Goal: Contribute content

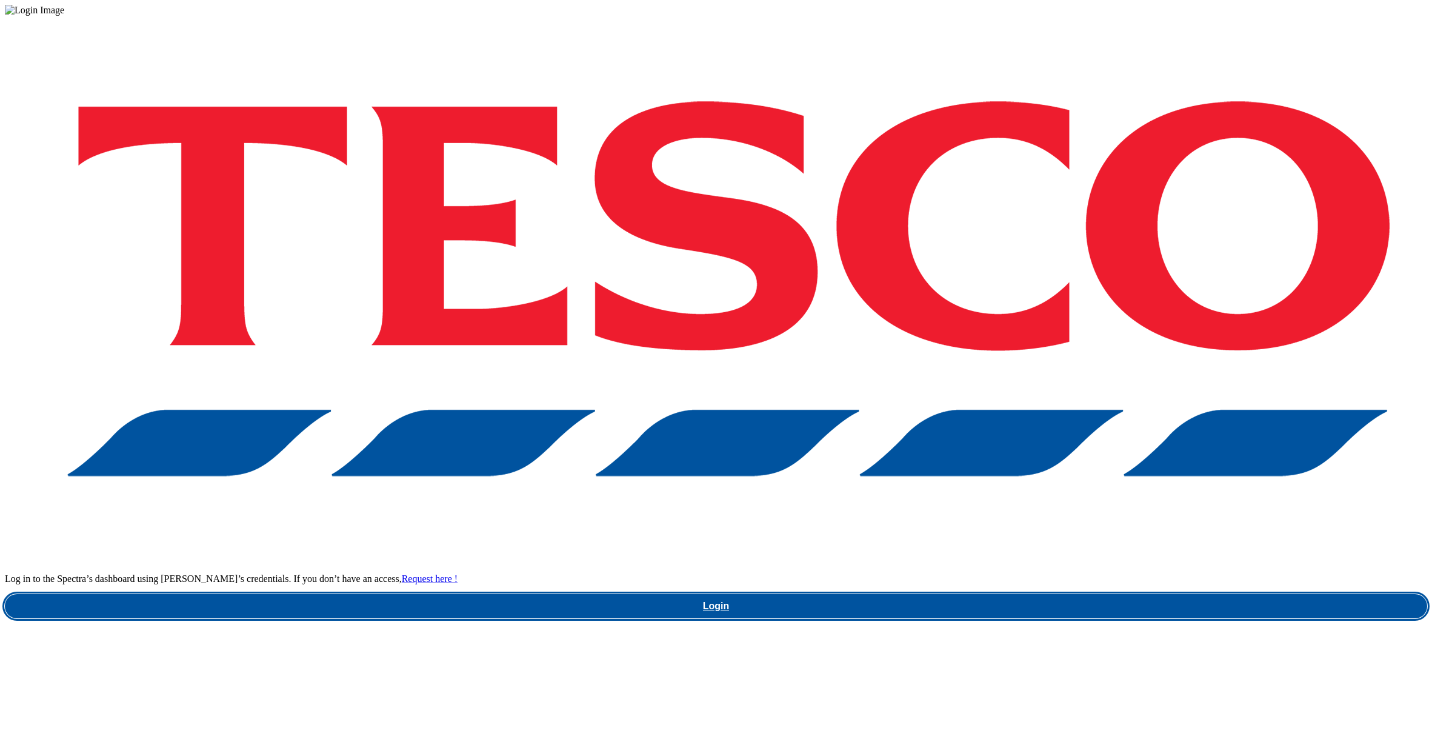
click at [1050, 594] on link "Login" at bounding box center [716, 606] width 1422 height 24
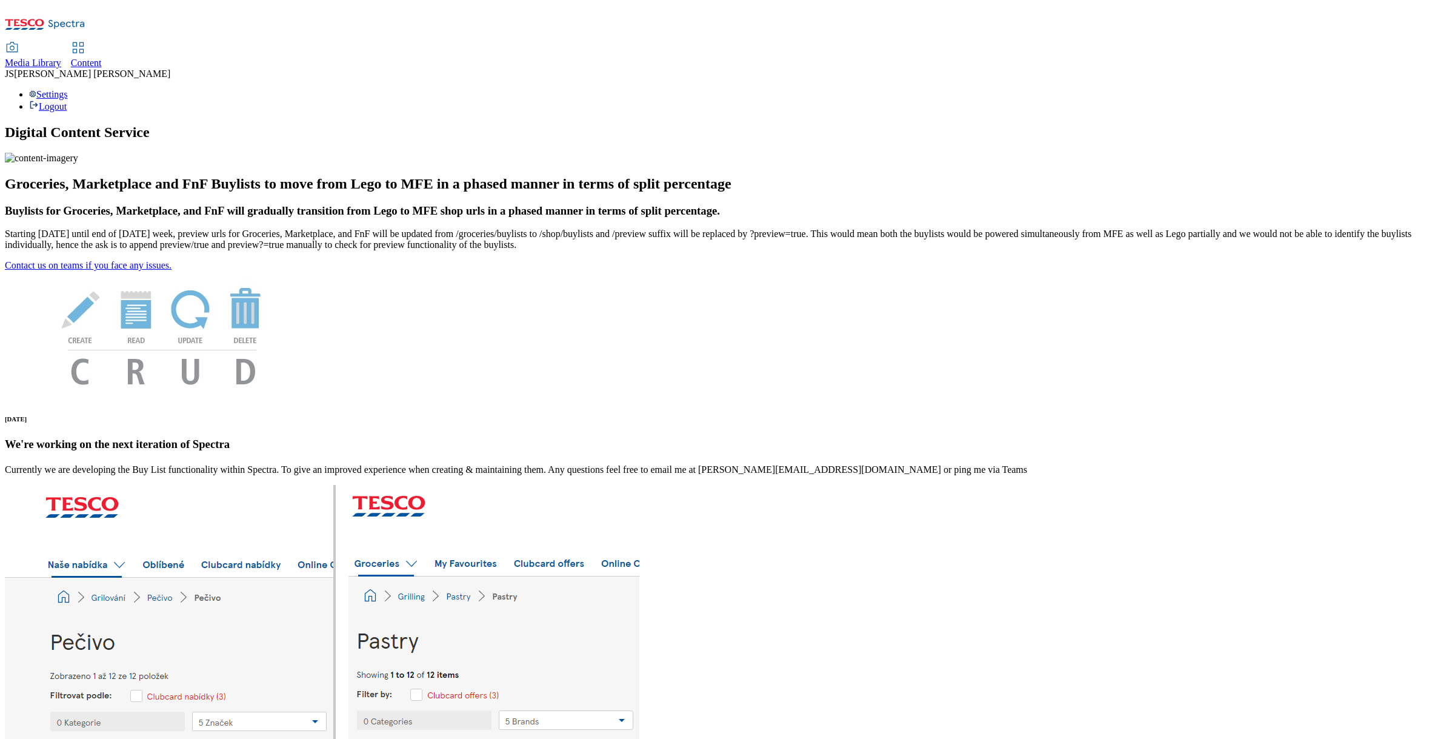
click at [102, 43] on link "Content" at bounding box center [86, 55] width 31 height 25
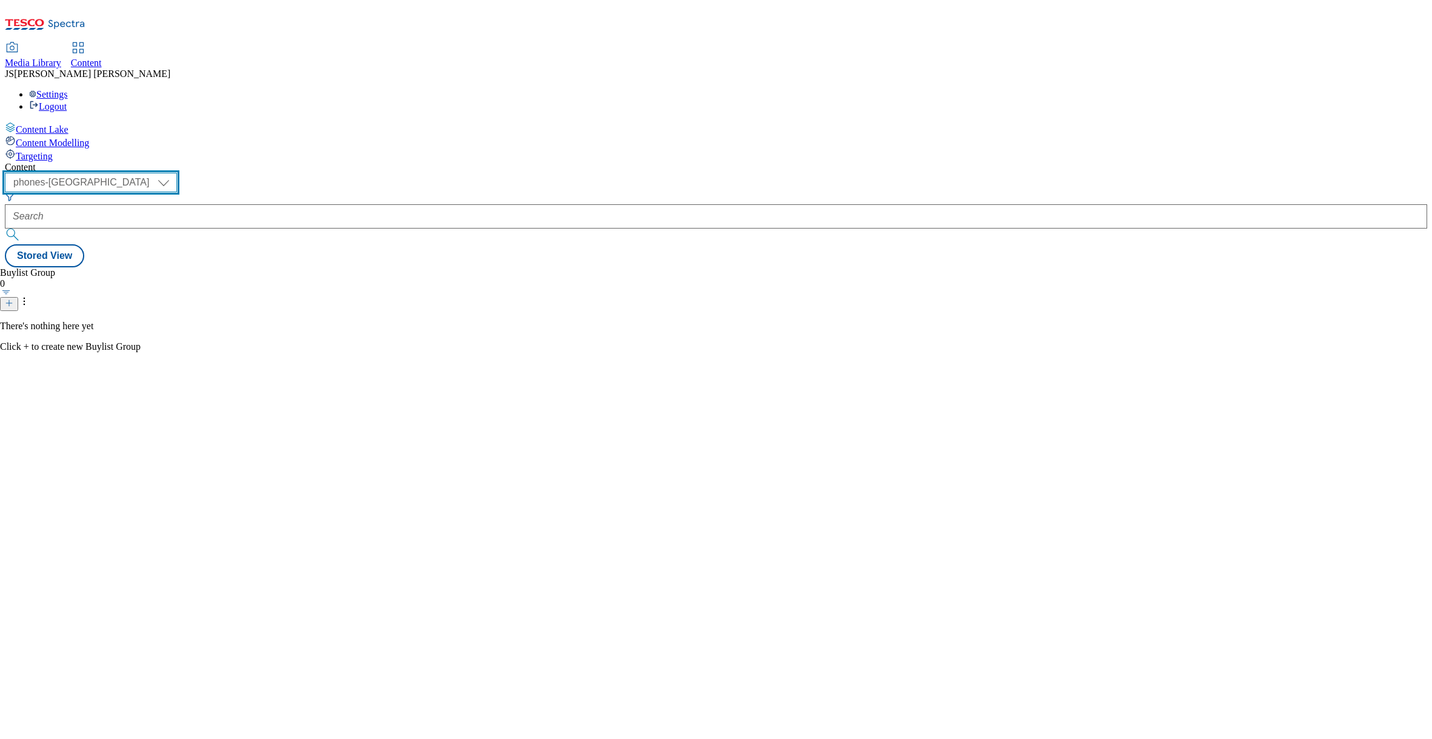
click at [177, 173] on select "ghs-roi ghs-[GEOGRAPHIC_DATA] ighs-cz ighs-hu ighs-sk phones-uk" at bounding box center [91, 182] width 172 height 19
select select "ghs-[GEOGRAPHIC_DATA]"
click at [158, 173] on select "ghs-roi ghs-[GEOGRAPHIC_DATA] ighs-cz ighs-hu ighs-sk phones-uk" at bounding box center [91, 182] width 172 height 19
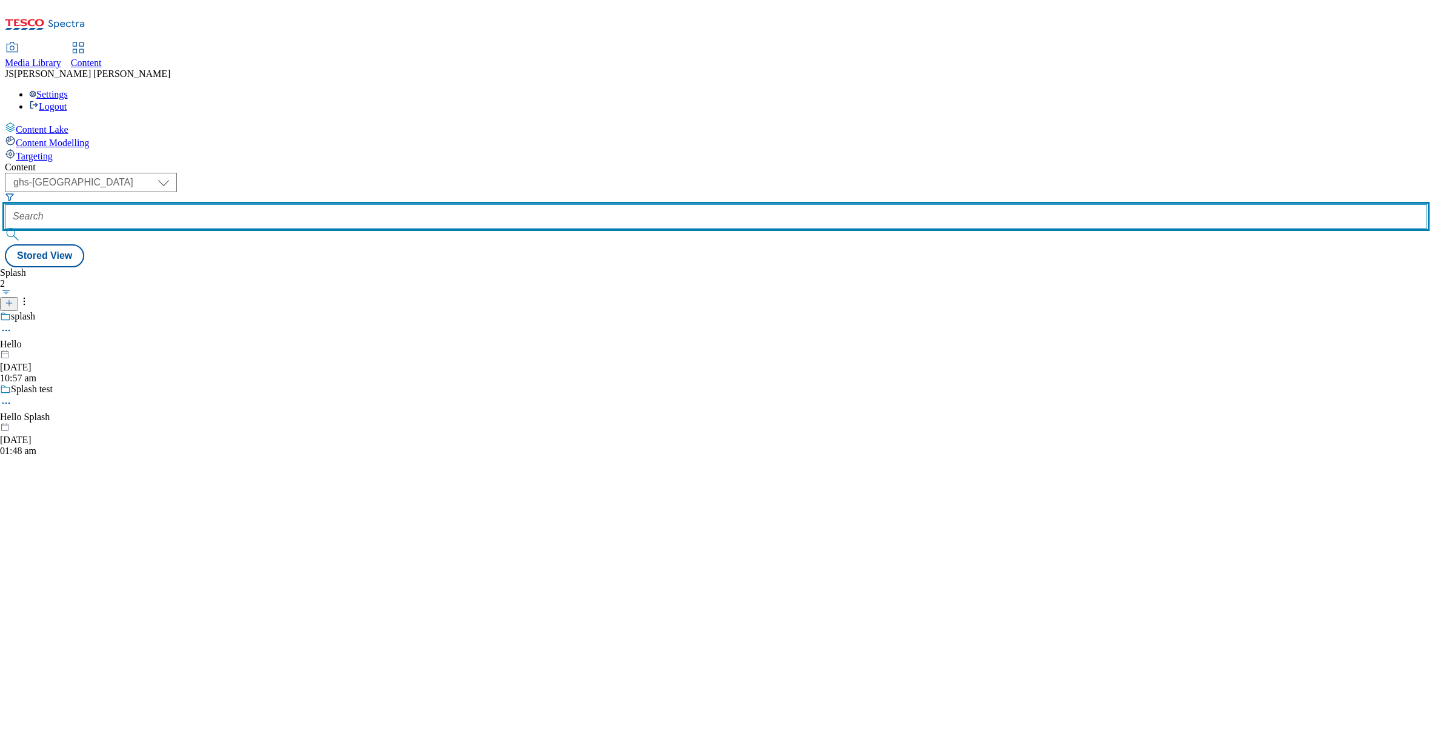
click at [302, 204] on input "text" at bounding box center [716, 216] width 1422 height 24
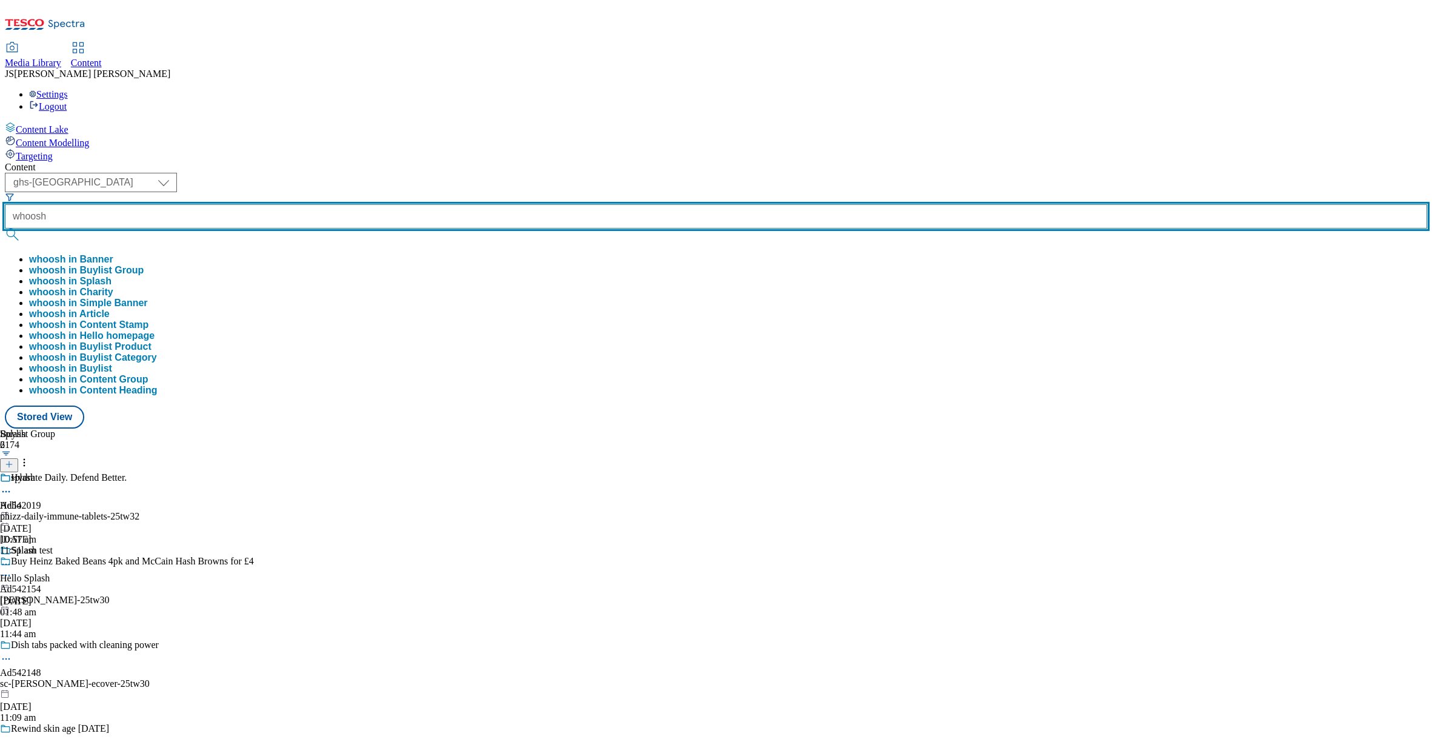
type input "whoosh"
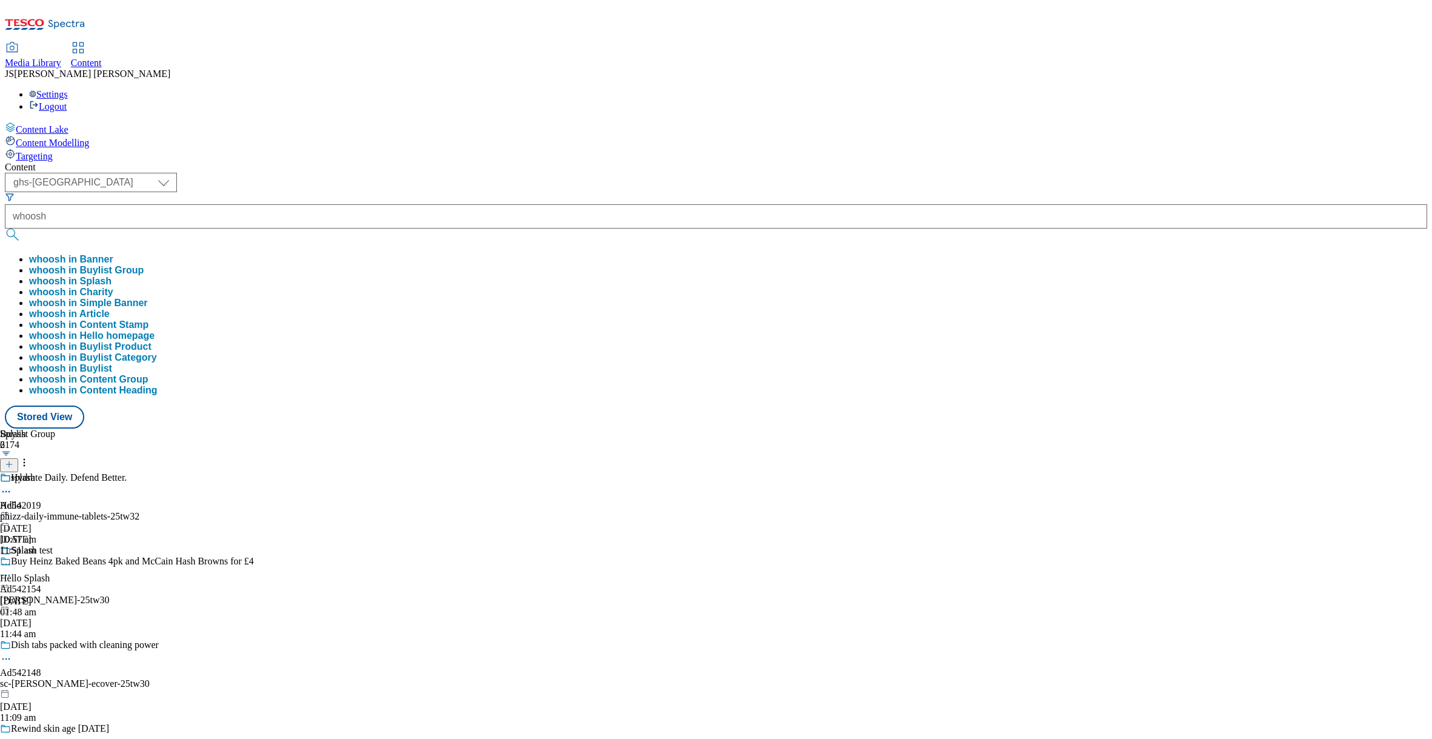
click at [144, 265] on button "whoosh in Buylist Group" at bounding box center [86, 270] width 115 height 11
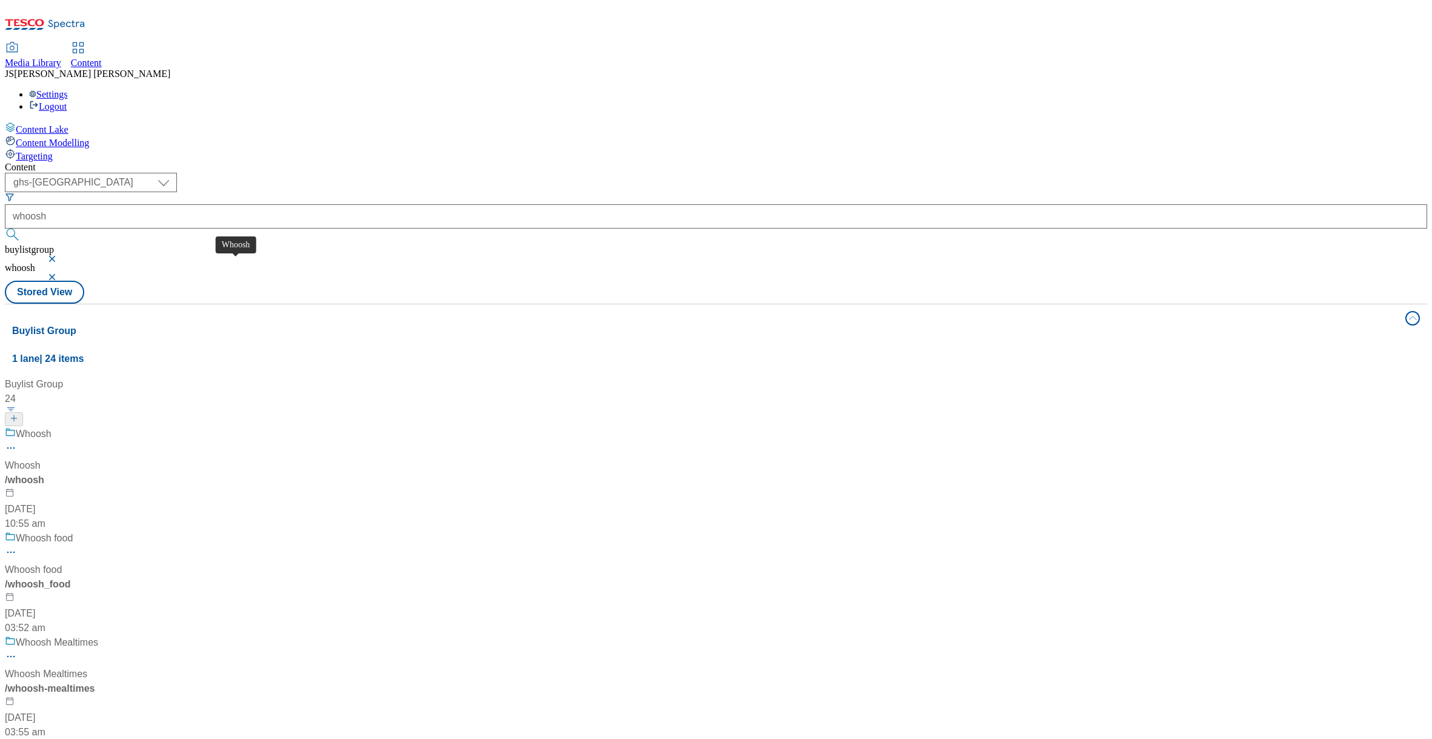
click at [41, 458] on div "Whoosh" at bounding box center [23, 465] width 36 height 15
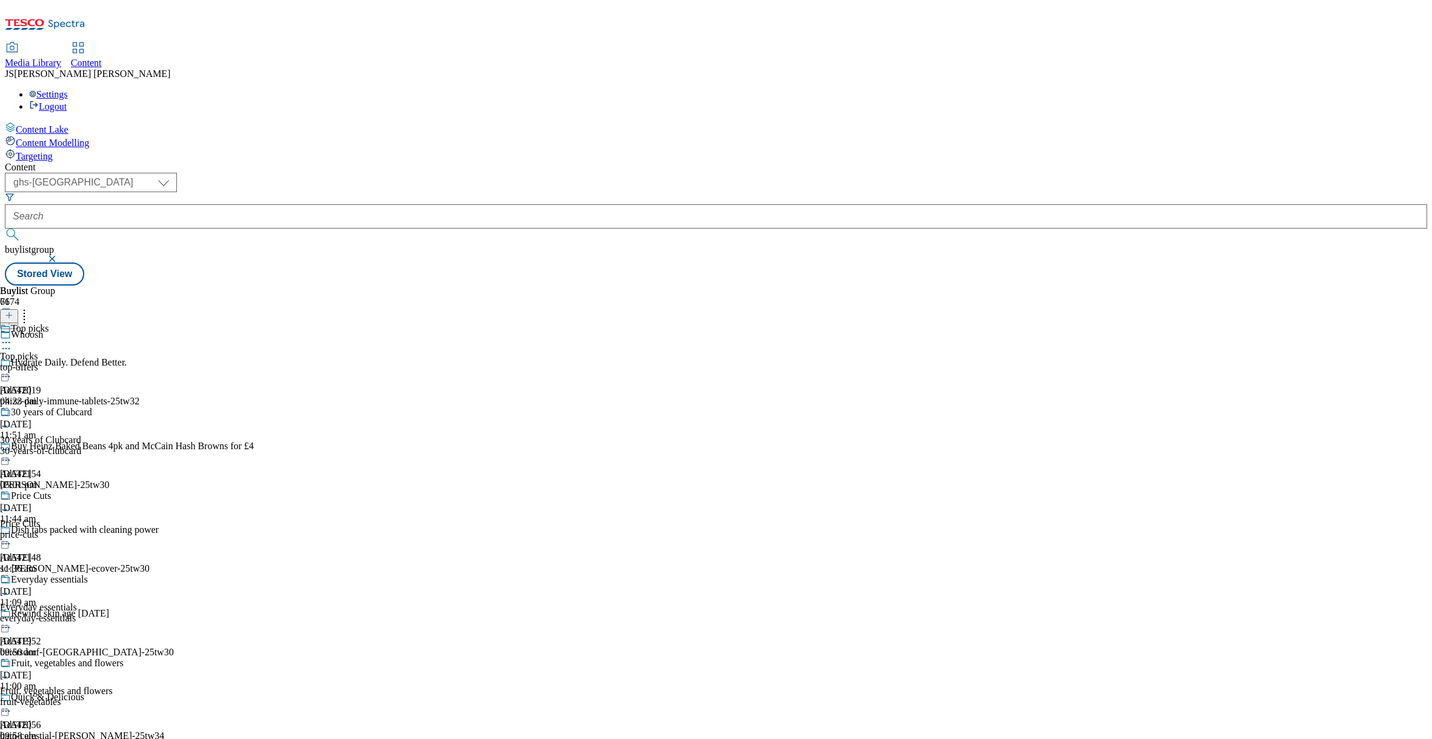
scroll to position [9157, 0]
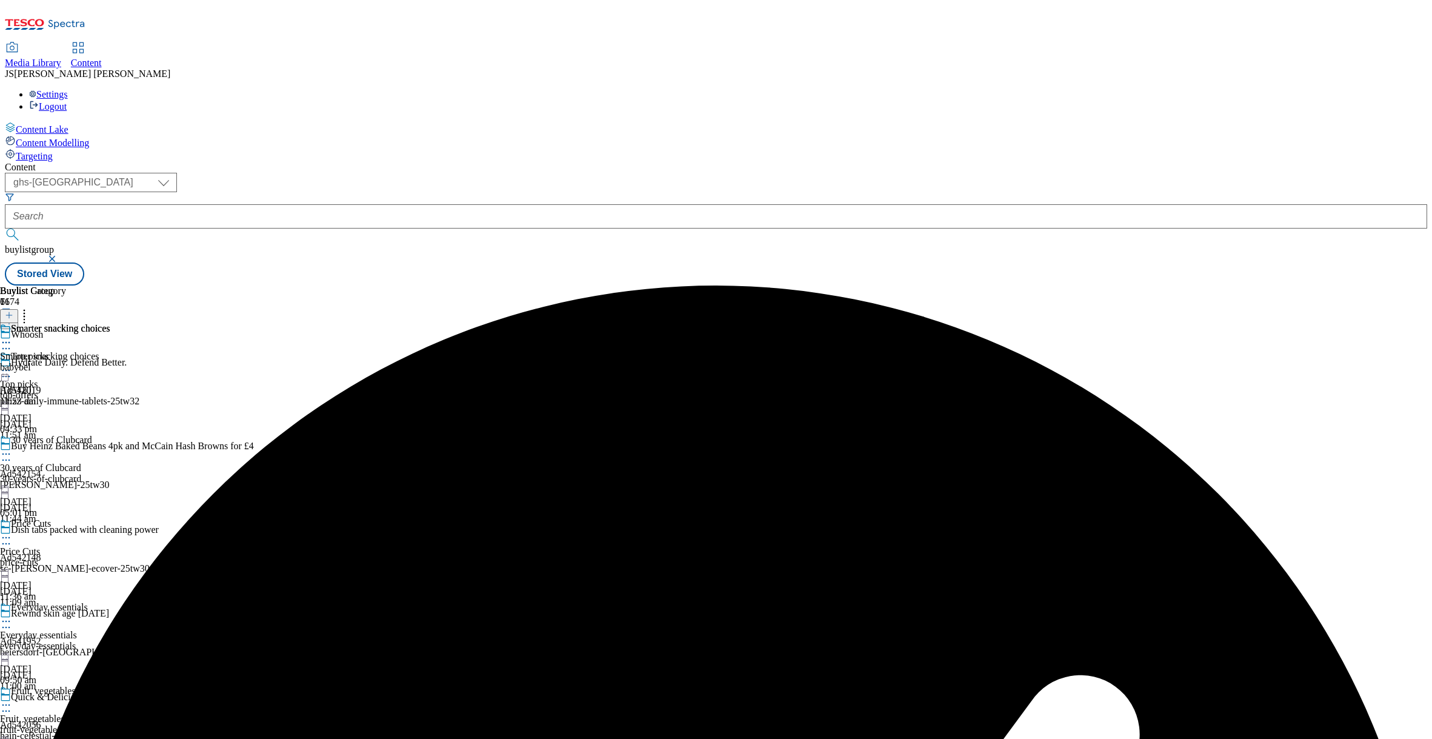
scroll to position [9157, 0]
